Goal: Transaction & Acquisition: Purchase product/service

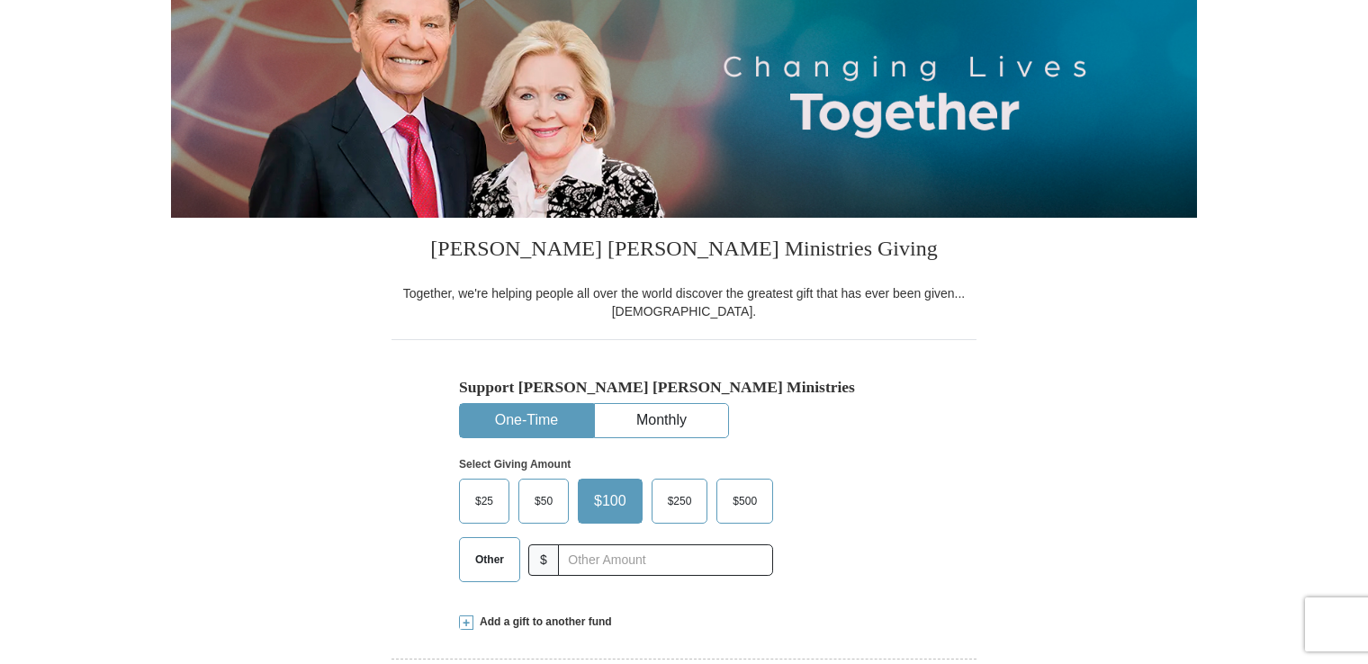
scroll to position [270, 0]
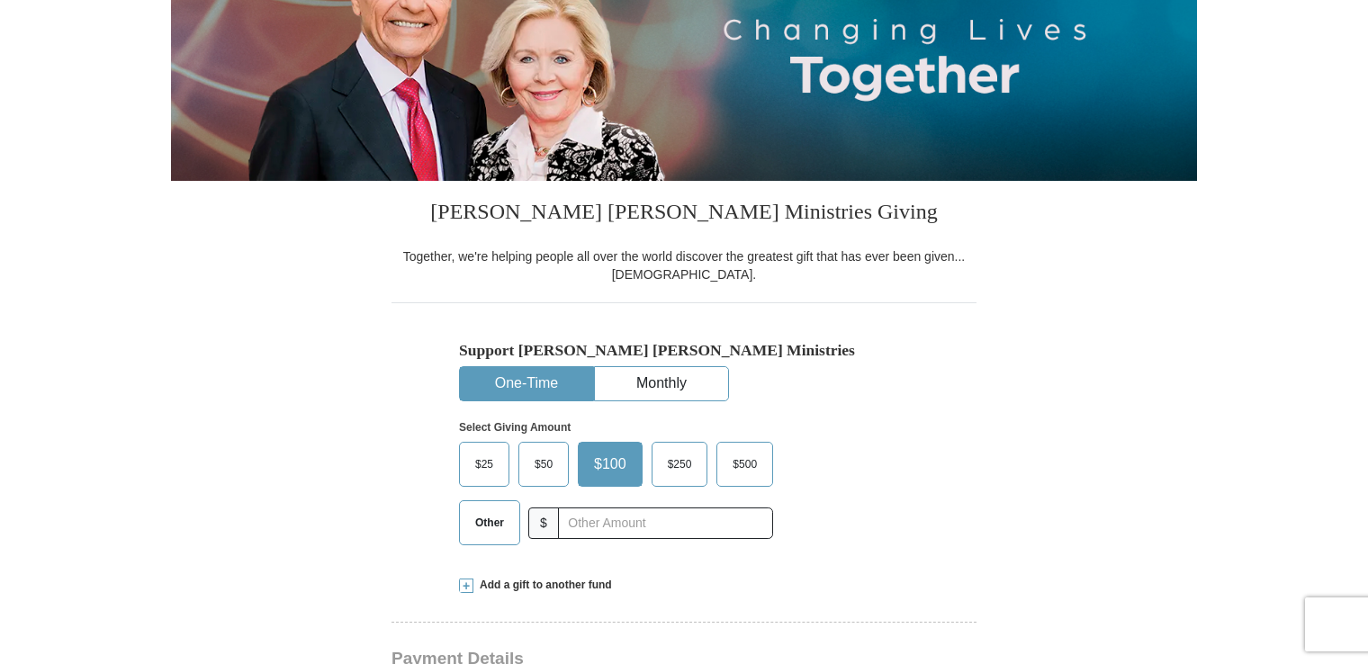
click at [481, 527] on span "Other" at bounding box center [489, 522] width 47 height 27
click at [0, 0] on input "Other" at bounding box center [0, 0] width 0 height 0
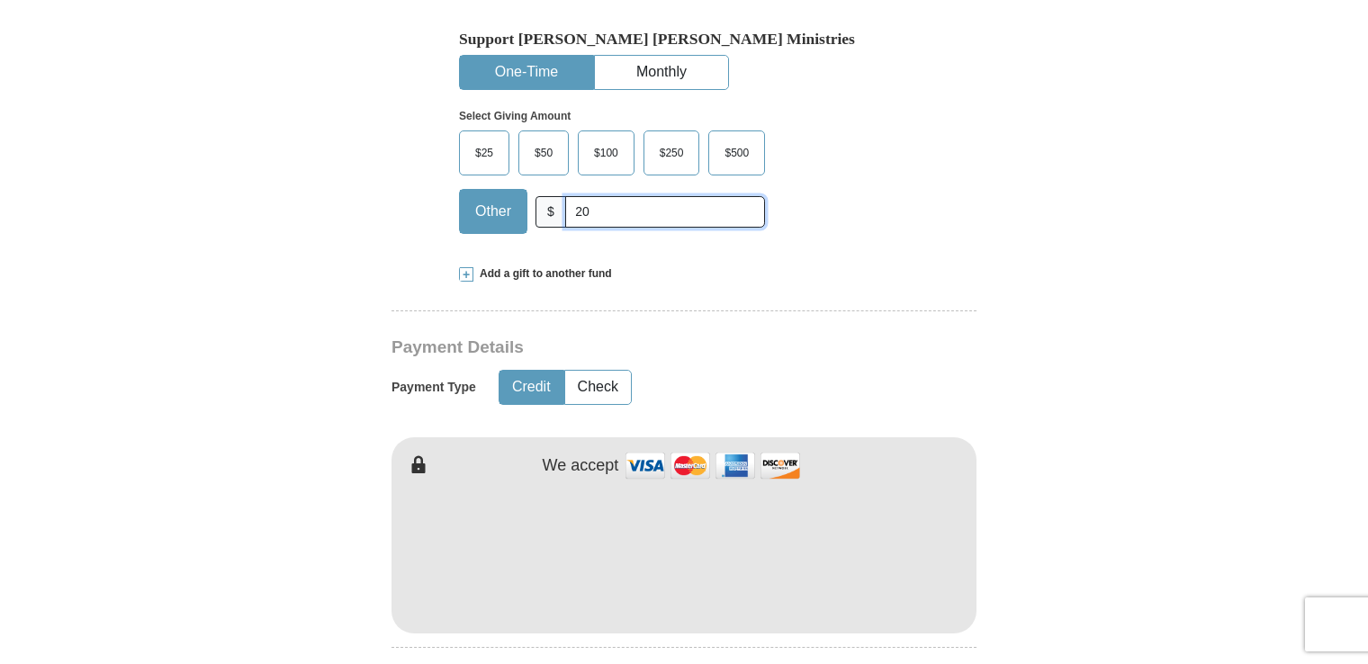
scroll to position [630, 0]
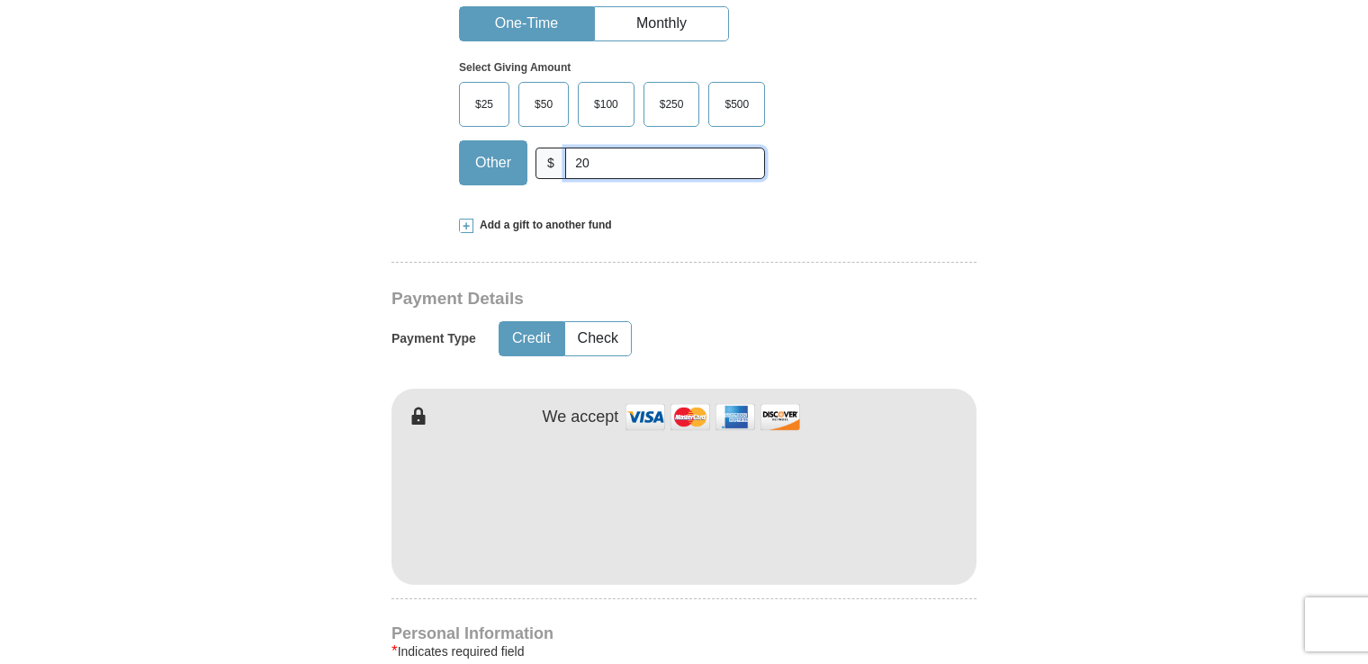
type input "20"
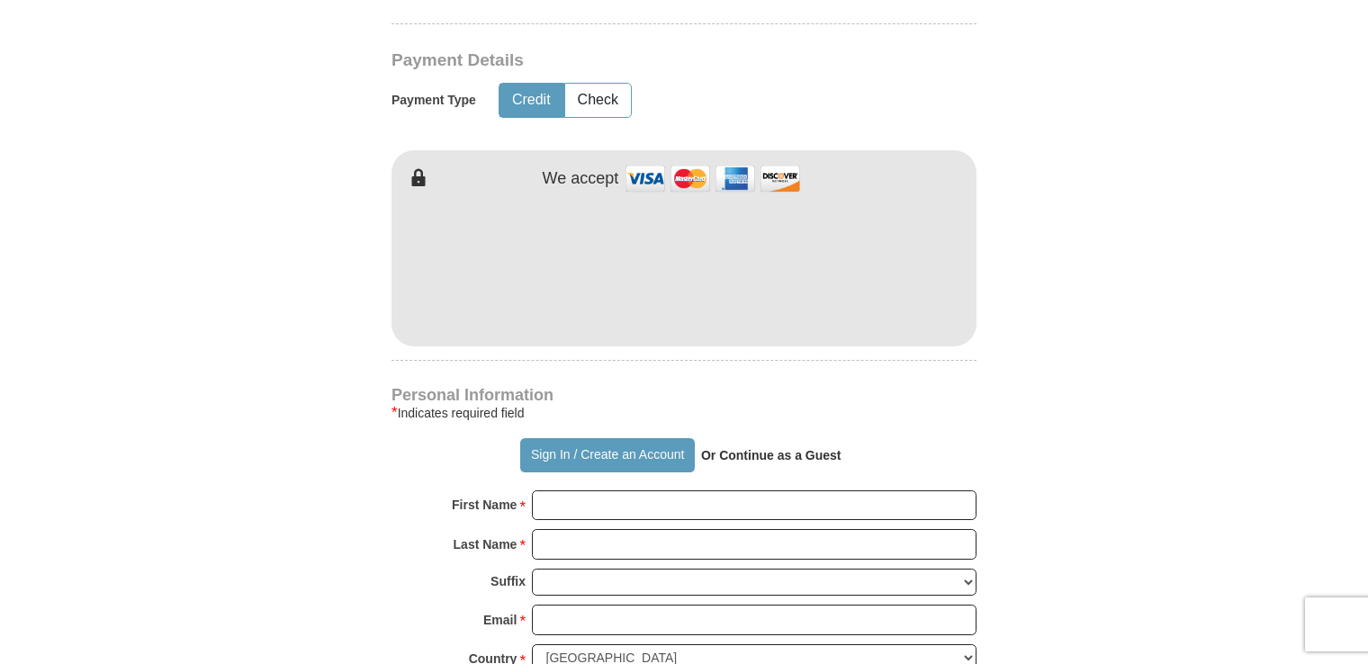
scroll to position [900, 0]
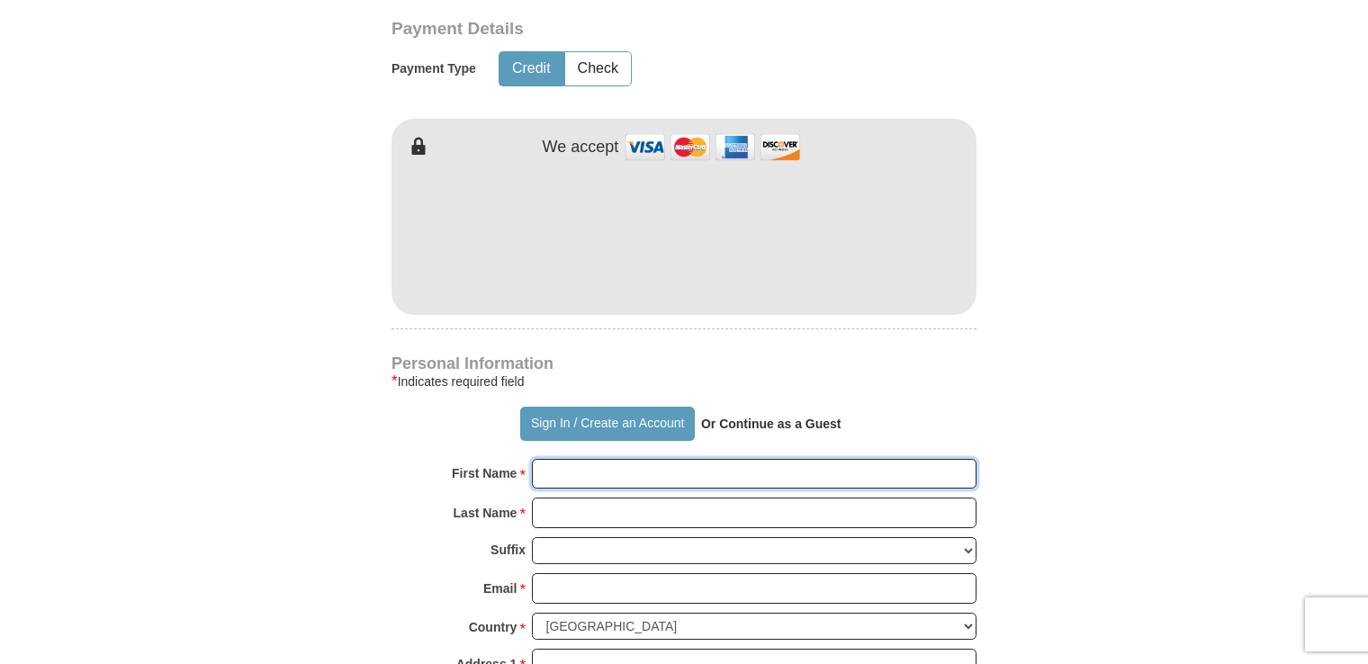
click at [561, 463] on input "First Name *" at bounding box center [754, 474] width 445 height 31
type input "[PERSON_NAME]"
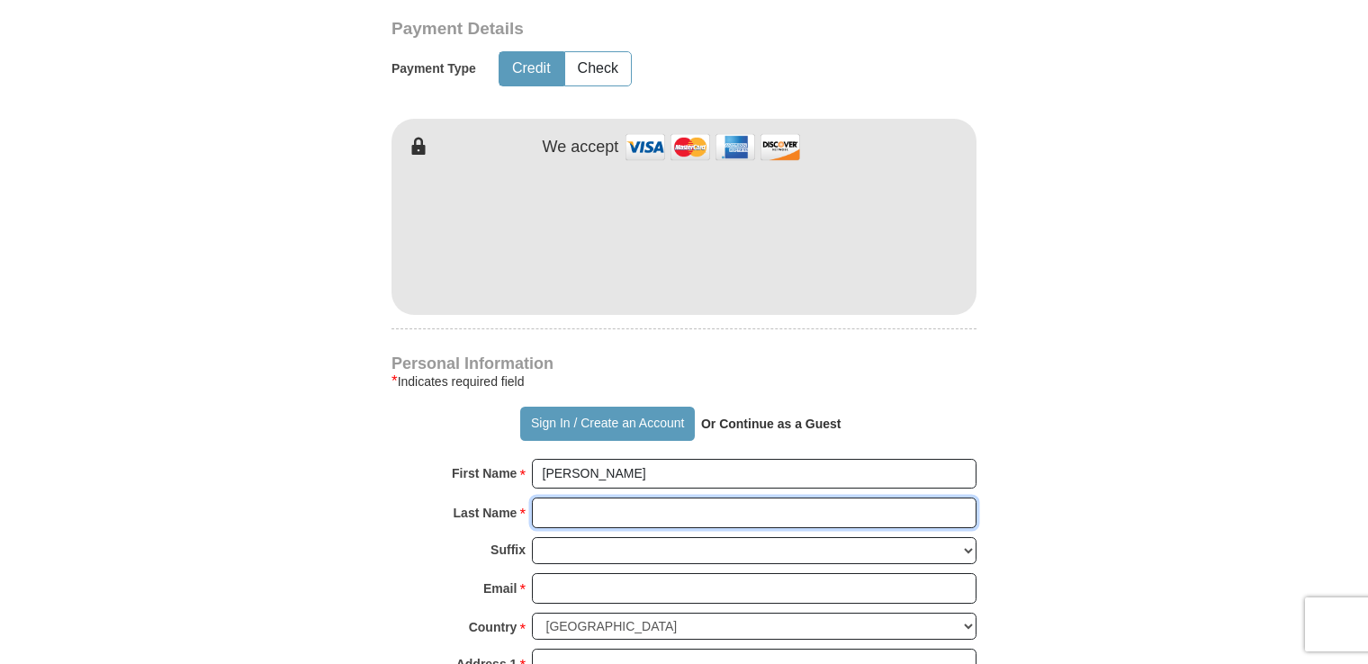
type input "[PERSON_NAME]"
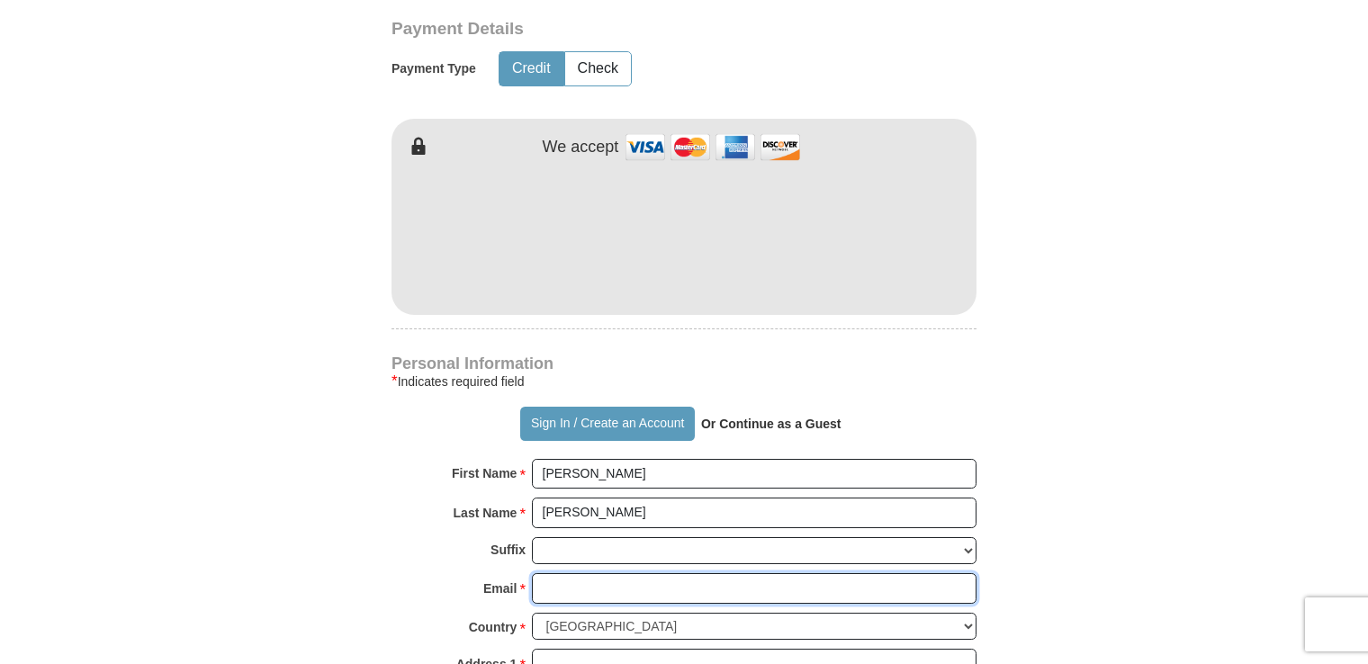
type input "[EMAIL_ADDRESS][DOMAIN_NAME]"
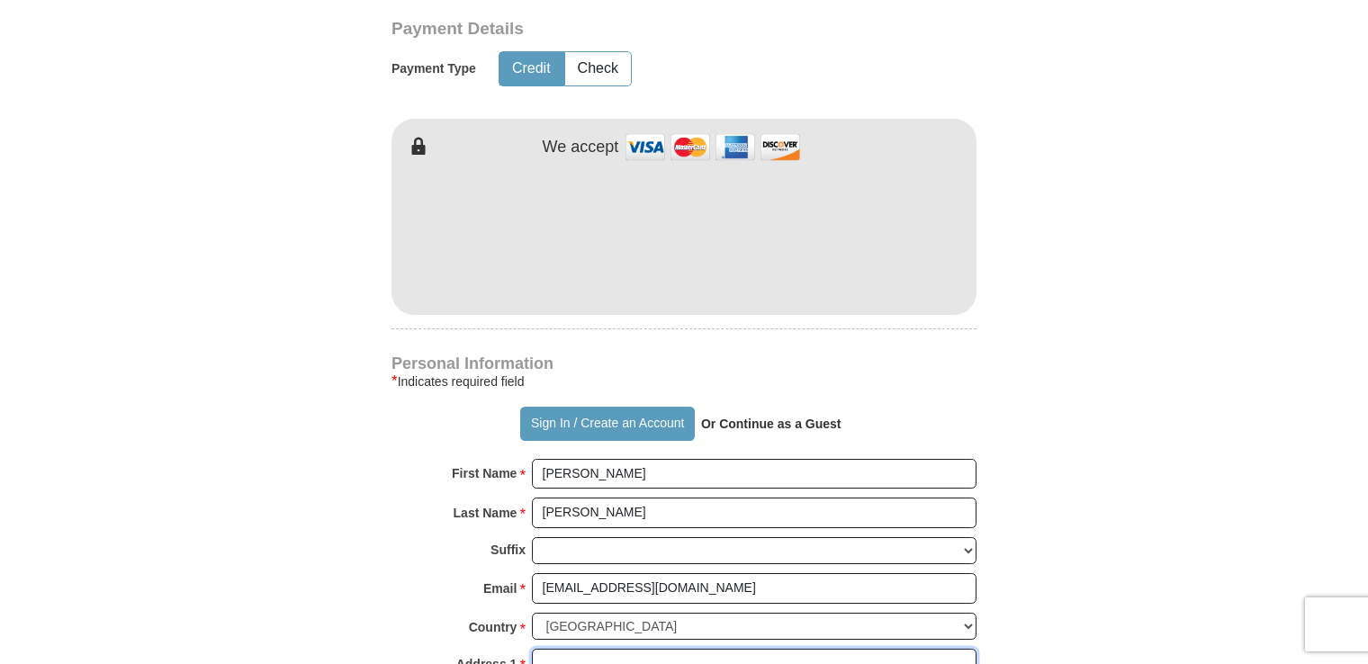
type input "[STREET_ADDRESS][PERSON_NAME]"
type input "[GEOGRAPHIC_DATA]"
select select "MA"
type input "02333"
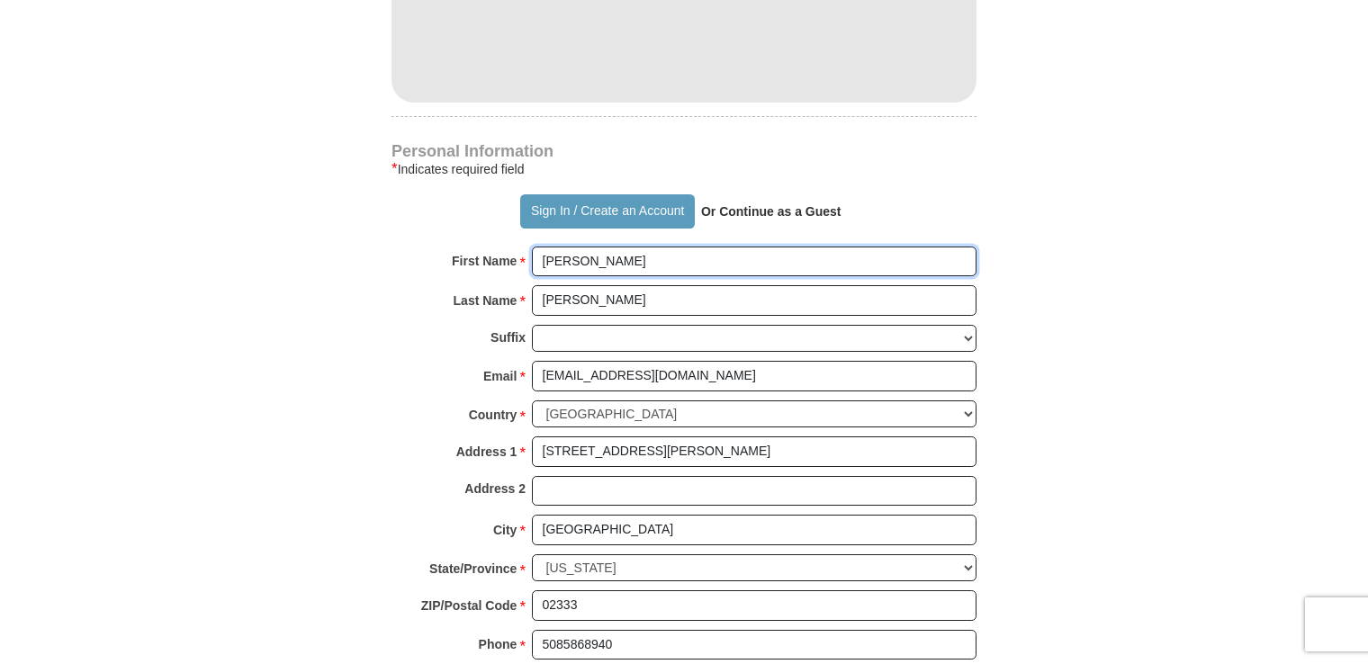
scroll to position [1170, 0]
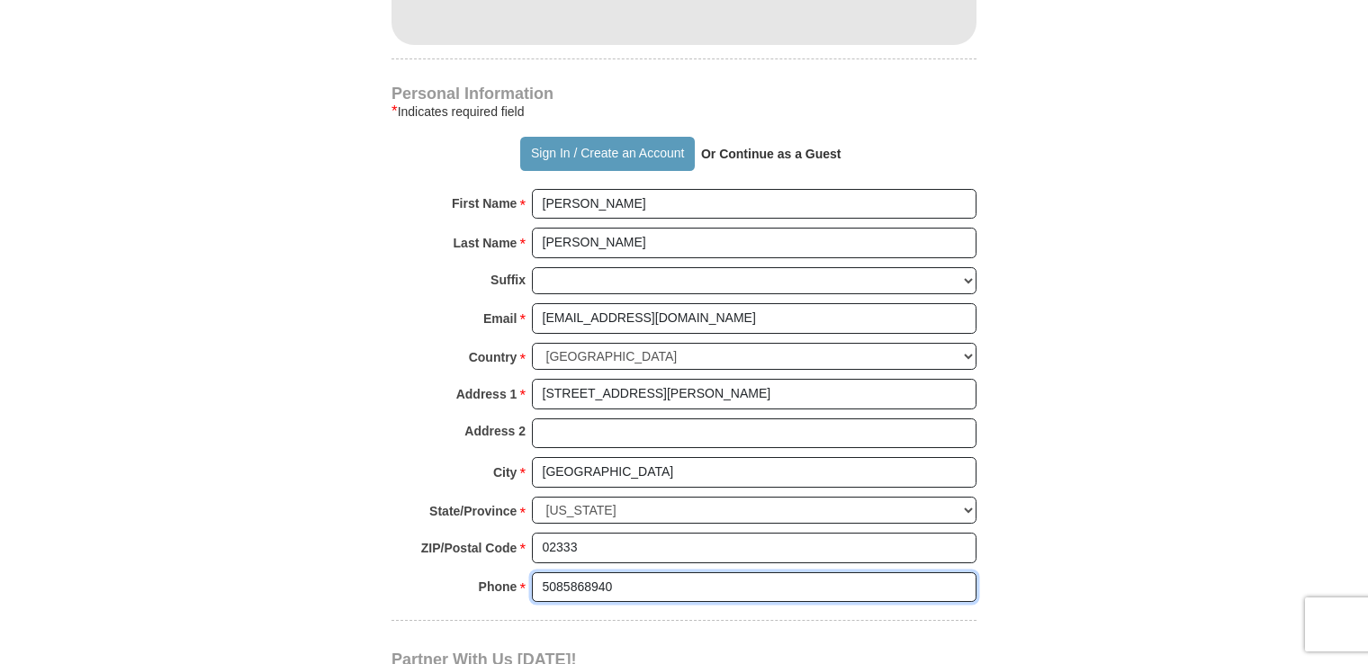
click at [616, 575] on input "5085868940" at bounding box center [754, 587] width 445 height 31
drag, startPoint x: 616, startPoint y: 581, endPoint x: 520, endPoint y: 588, distance: 96.5
click at [520, 588] on div "Phone * * 5085868940 Please enter Phone Number Please enter Phone" at bounding box center [683, 592] width 585 height 40
type input "7748266795"
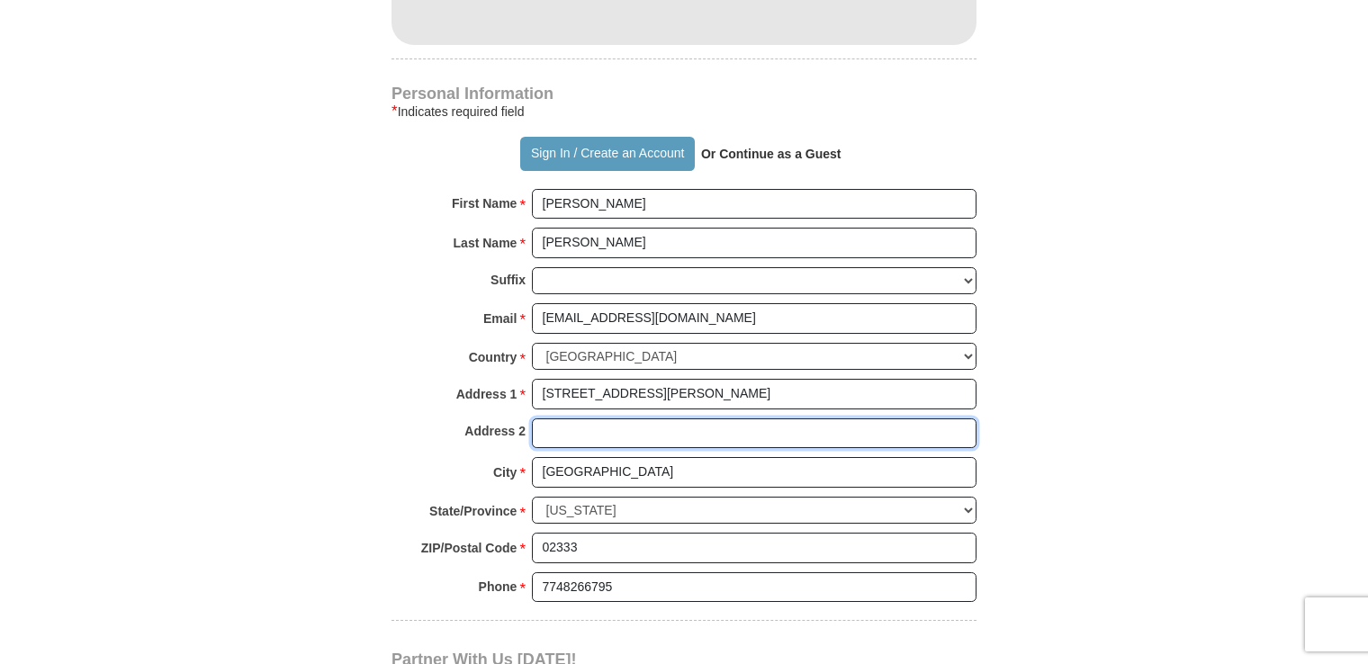
type input "[STREET_ADDRESS][PERSON_NAME]"
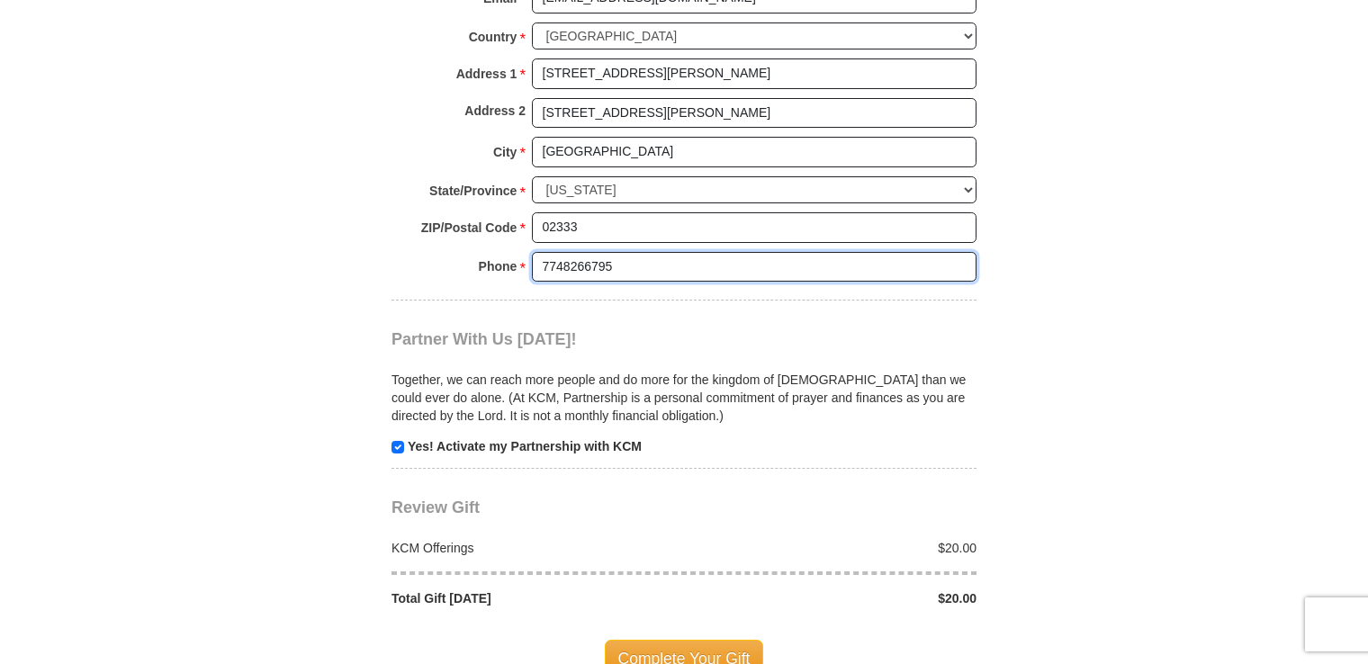
scroll to position [1530, 0]
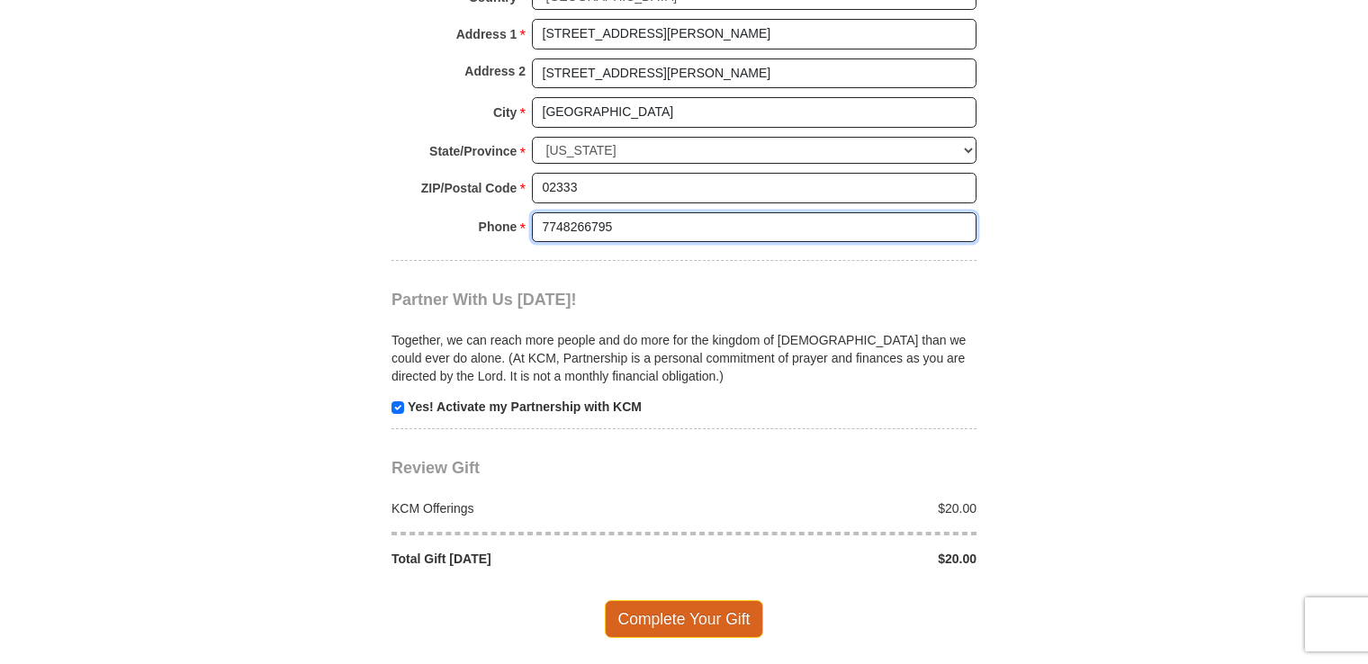
type input "7748266795"
click at [698, 611] on span "Complete Your Gift" at bounding box center [684, 619] width 159 height 38
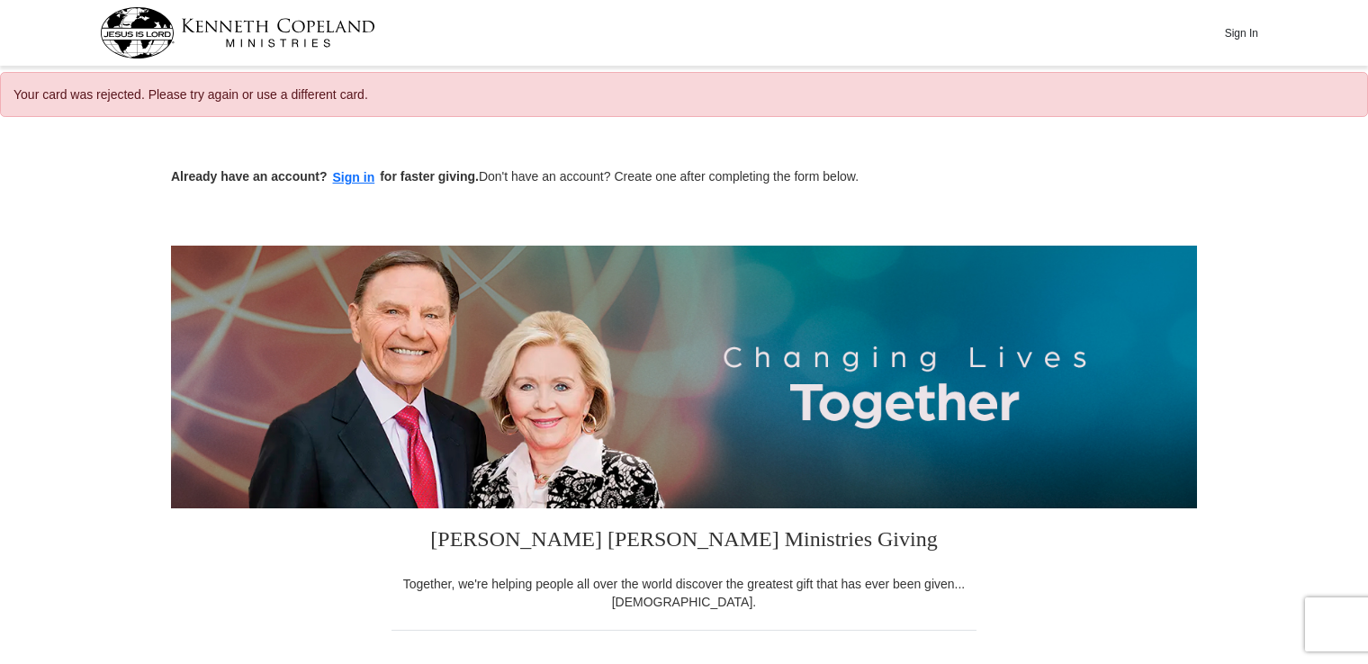
select select "MA"
